Goal: Information Seeking & Learning: Learn about a topic

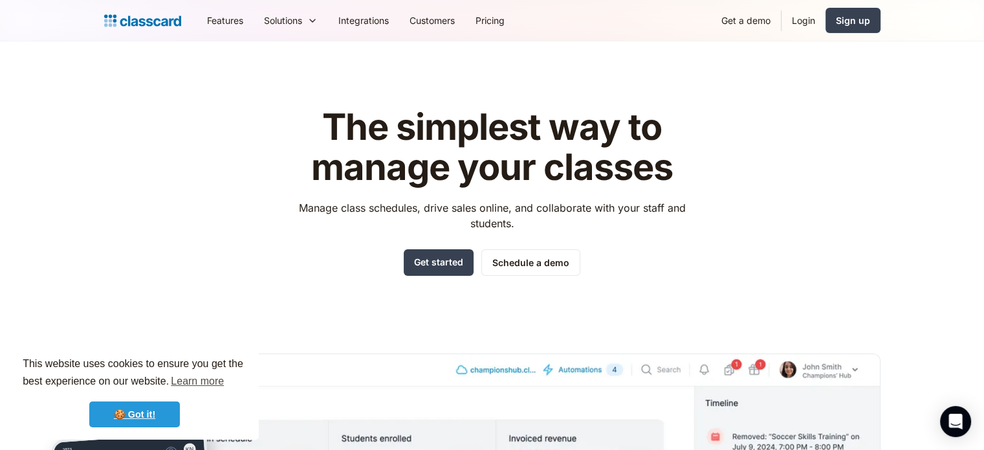
click at [153, 422] on link "🍪 Got it!" at bounding box center [134, 414] width 91 height 26
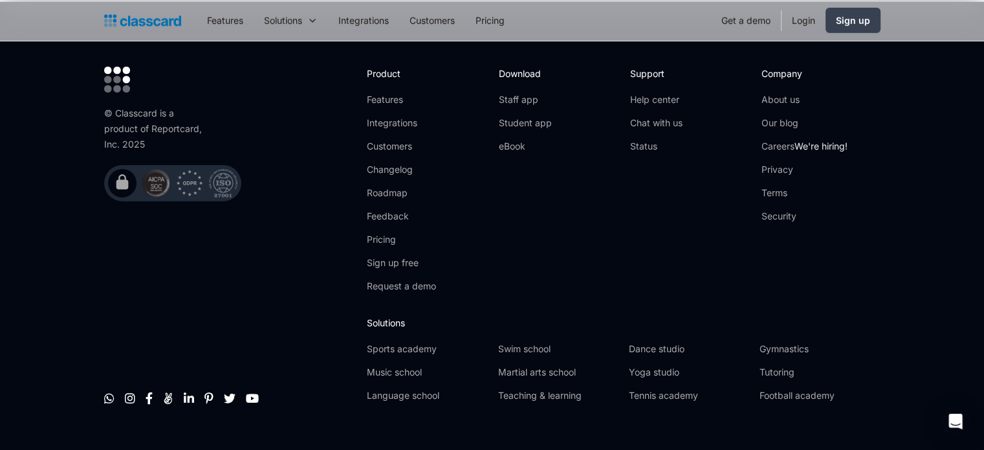
scroll to position [4278, 0]
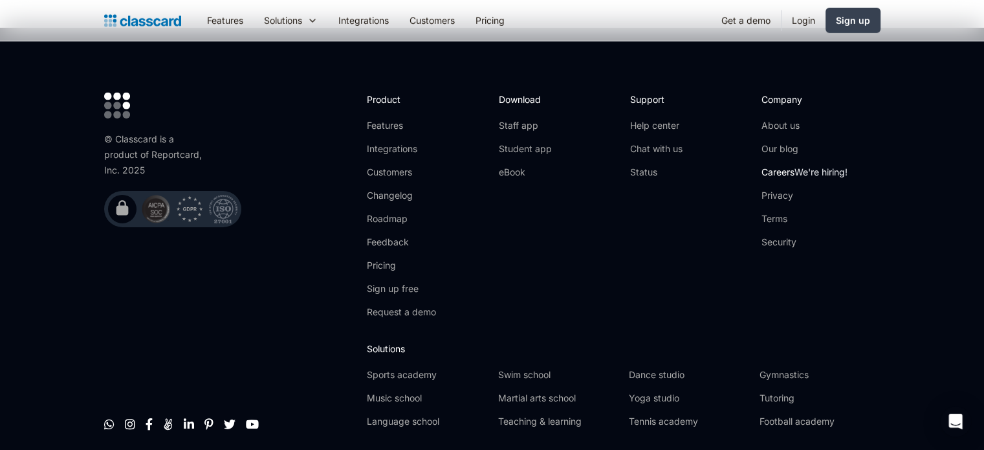
click at [767, 166] on link "Careers We're hiring!" at bounding box center [805, 172] width 86 height 13
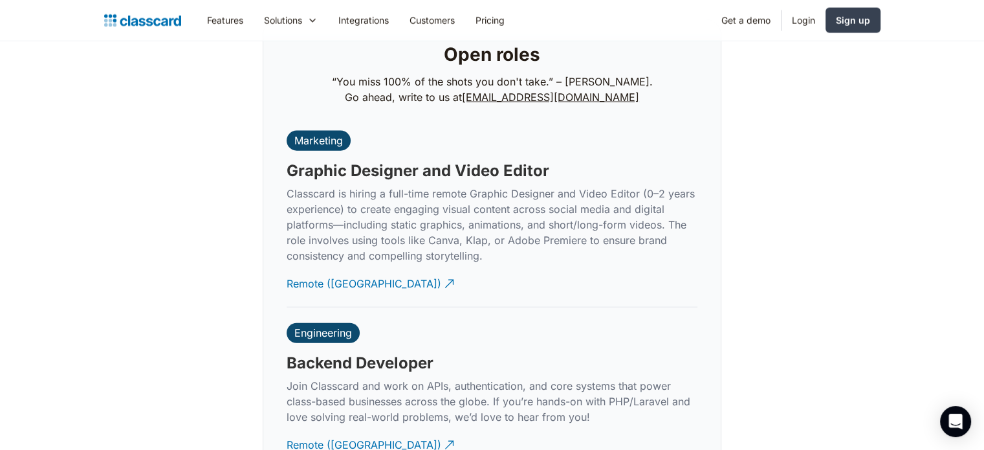
scroll to position [2973, 0]
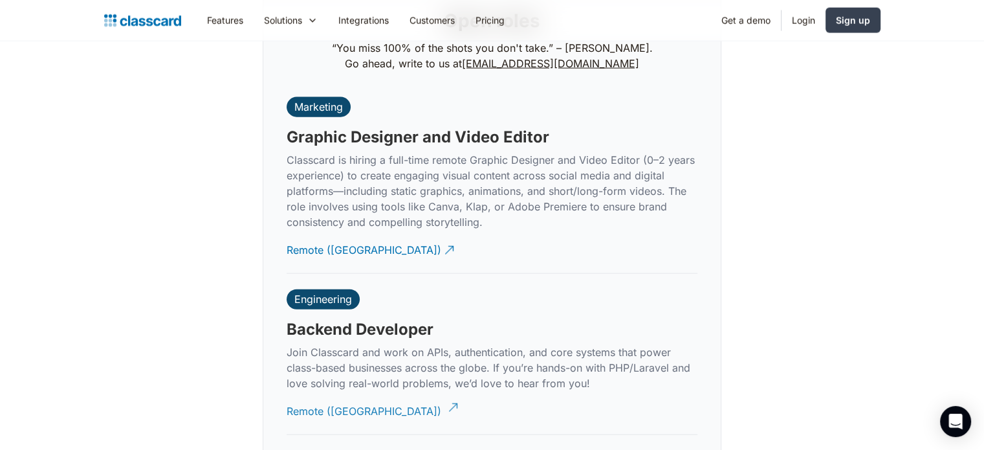
click at [338, 398] on div "Remote ([GEOGRAPHIC_DATA])" at bounding box center [364, 405] width 155 height 25
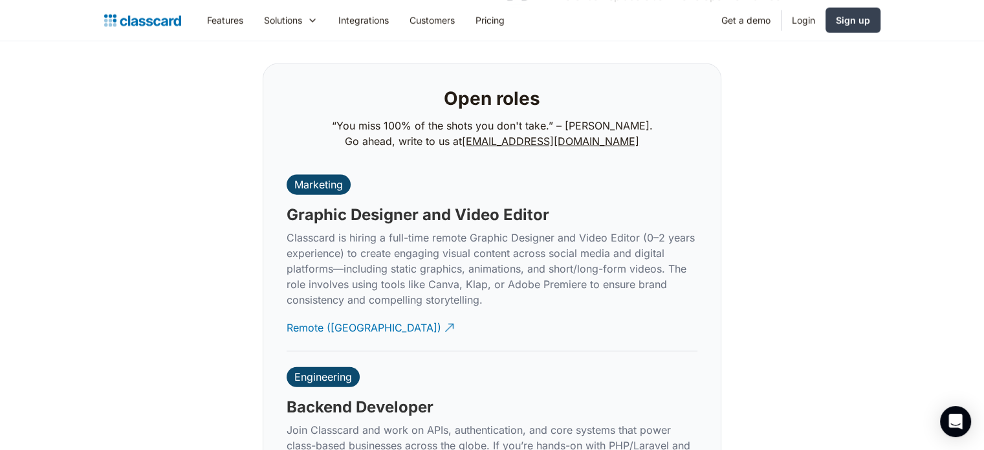
scroll to position [2870, 0]
